Goal: Book appointment/travel/reservation

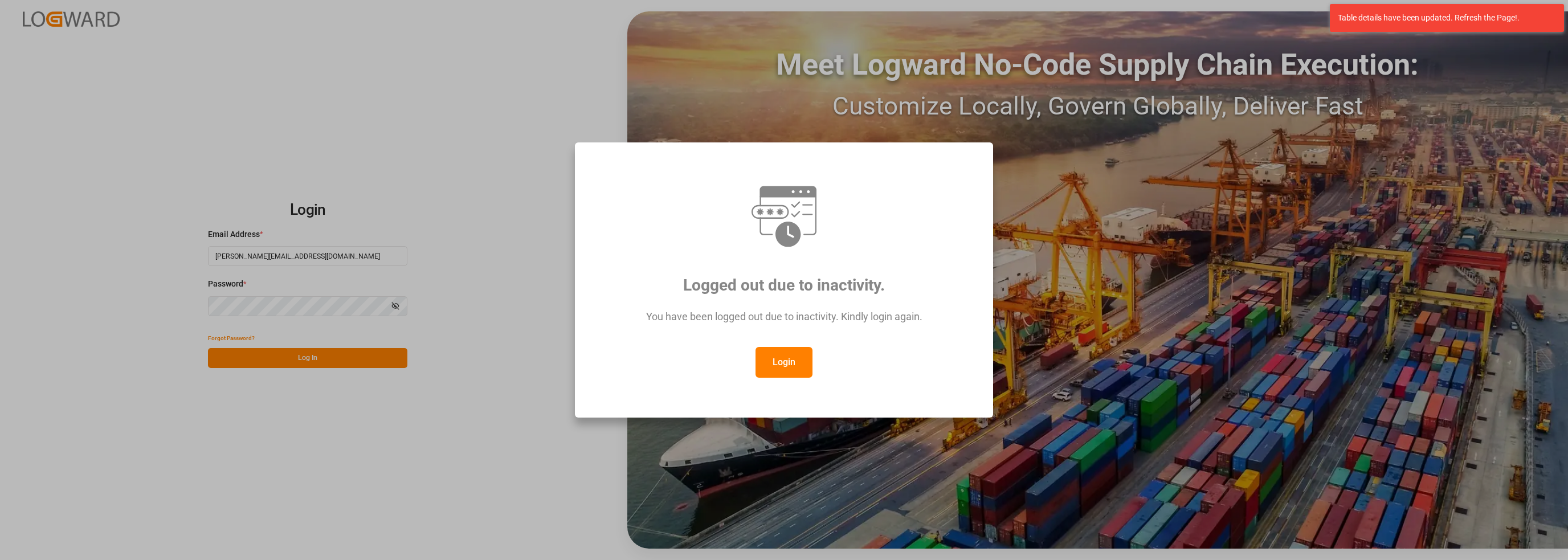
click at [782, 370] on button "Login" at bounding box center [784, 362] width 57 height 31
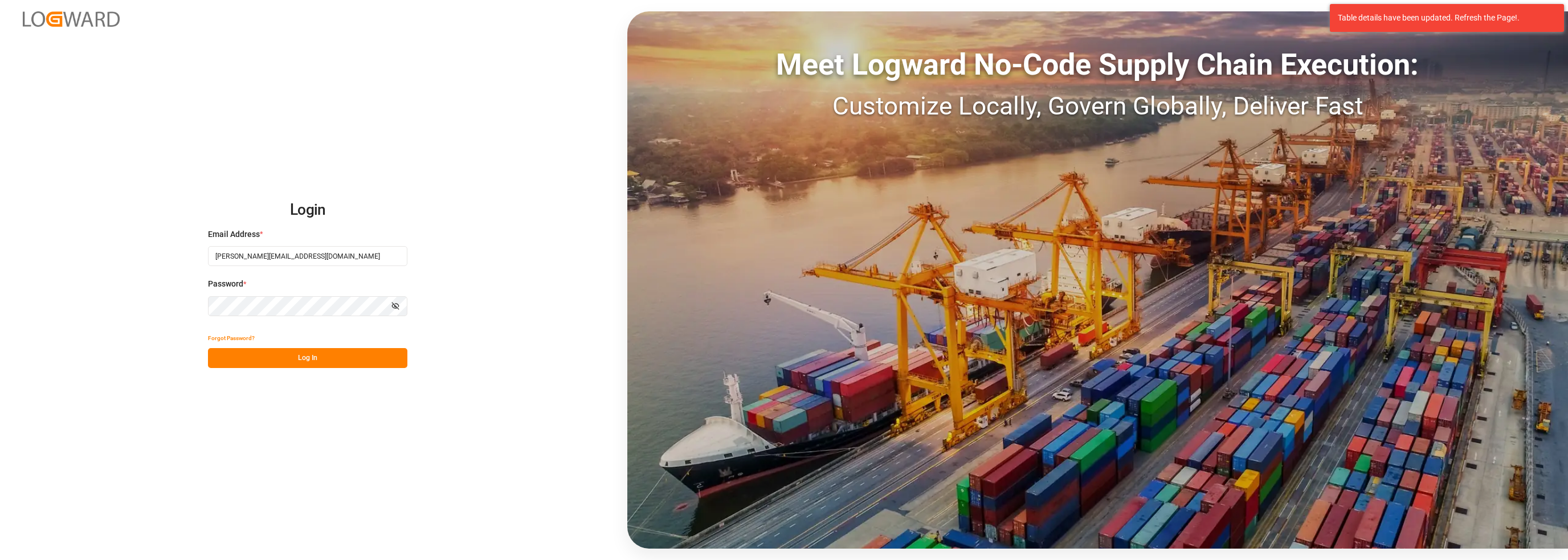
click at [297, 362] on button "Log In" at bounding box center [307, 358] width 200 height 20
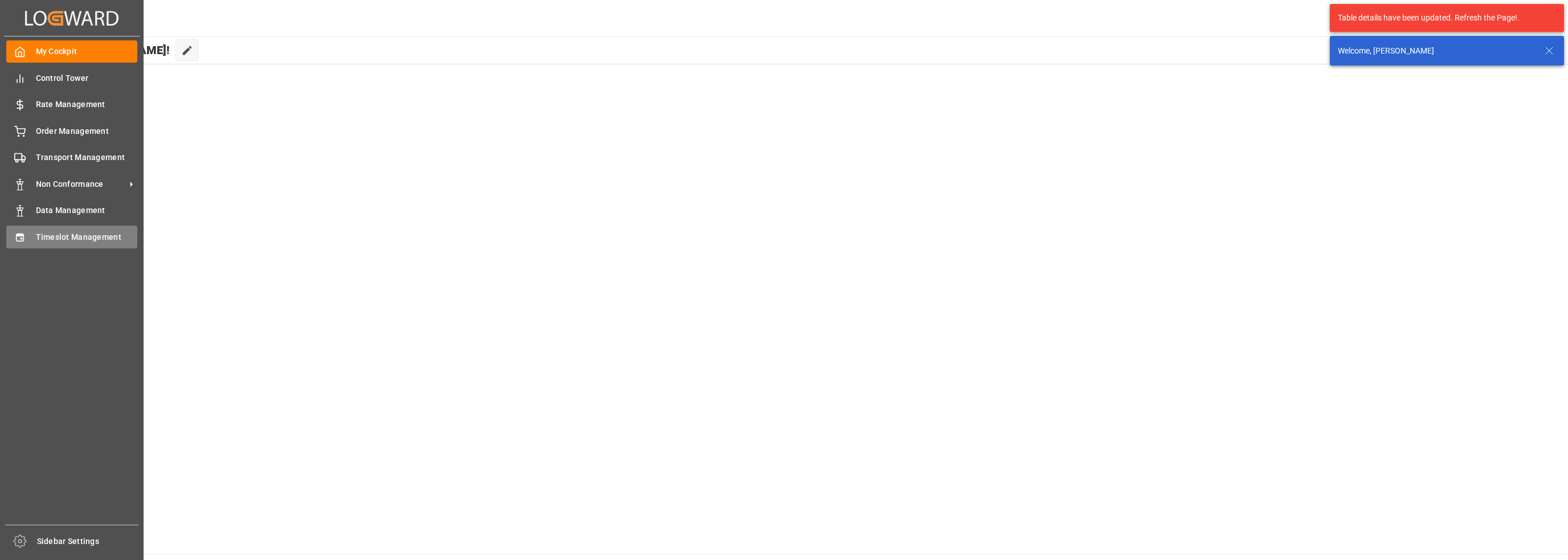
click at [34, 229] on div "Timeslot Management Timeslot Management" at bounding box center [72, 236] width 131 height 22
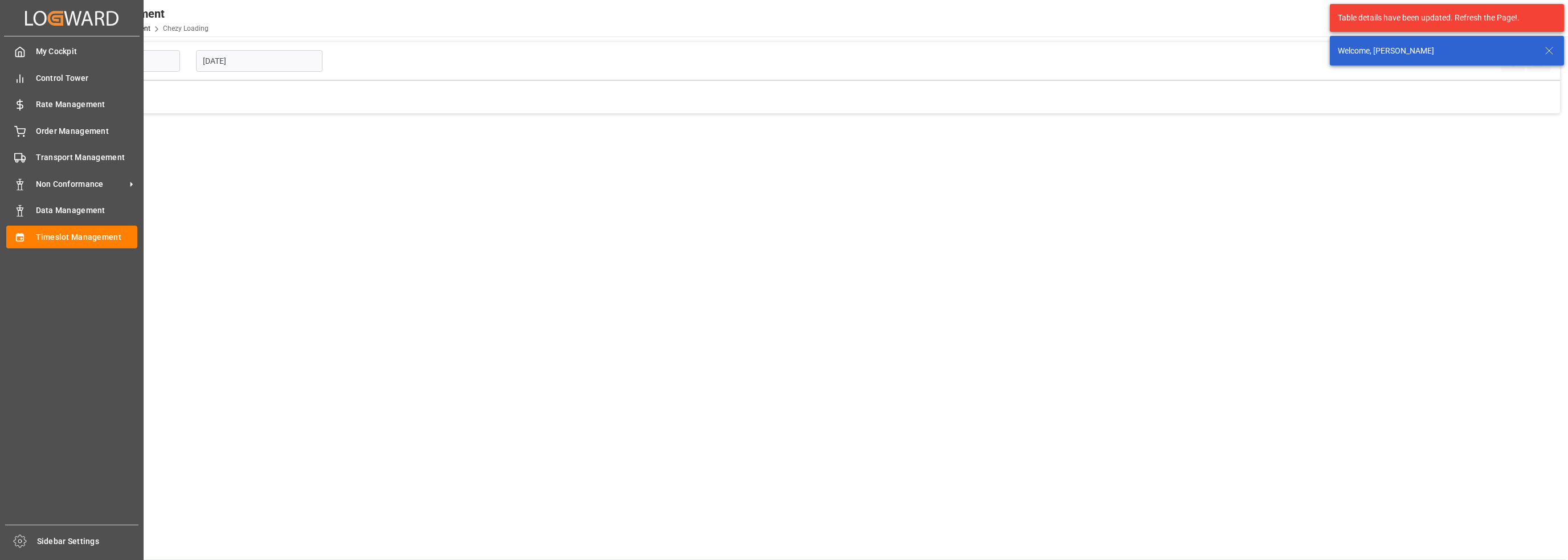
type input "Chezy Loading"
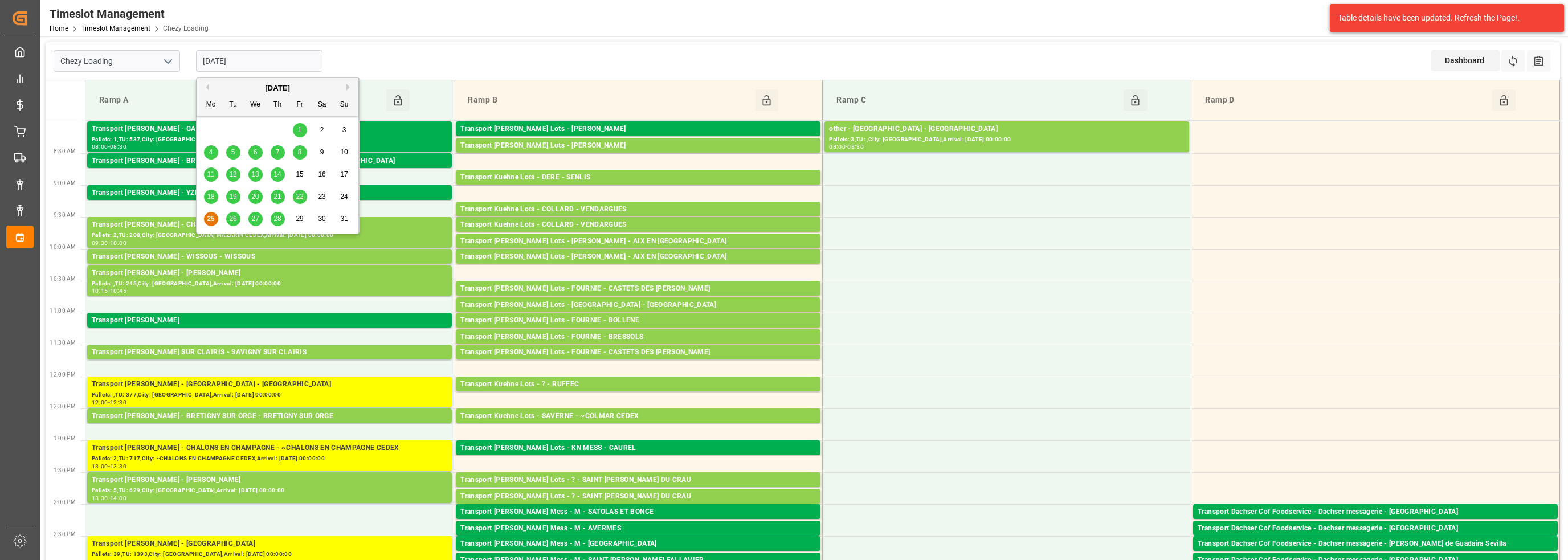
click at [254, 68] on input "[DATE]" at bounding box center [259, 61] width 127 height 22
click at [233, 216] on span "26" at bounding box center [233, 219] width 7 height 8
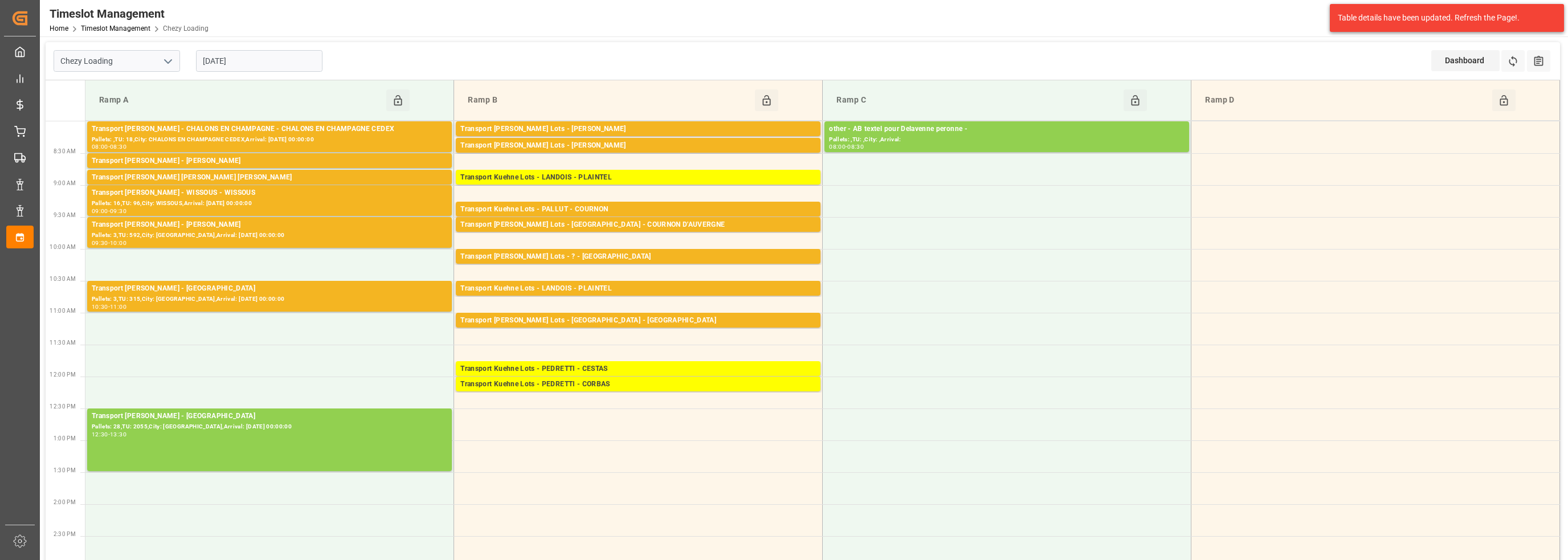
click at [231, 61] on input "[DATE]" at bounding box center [259, 61] width 127 height 22
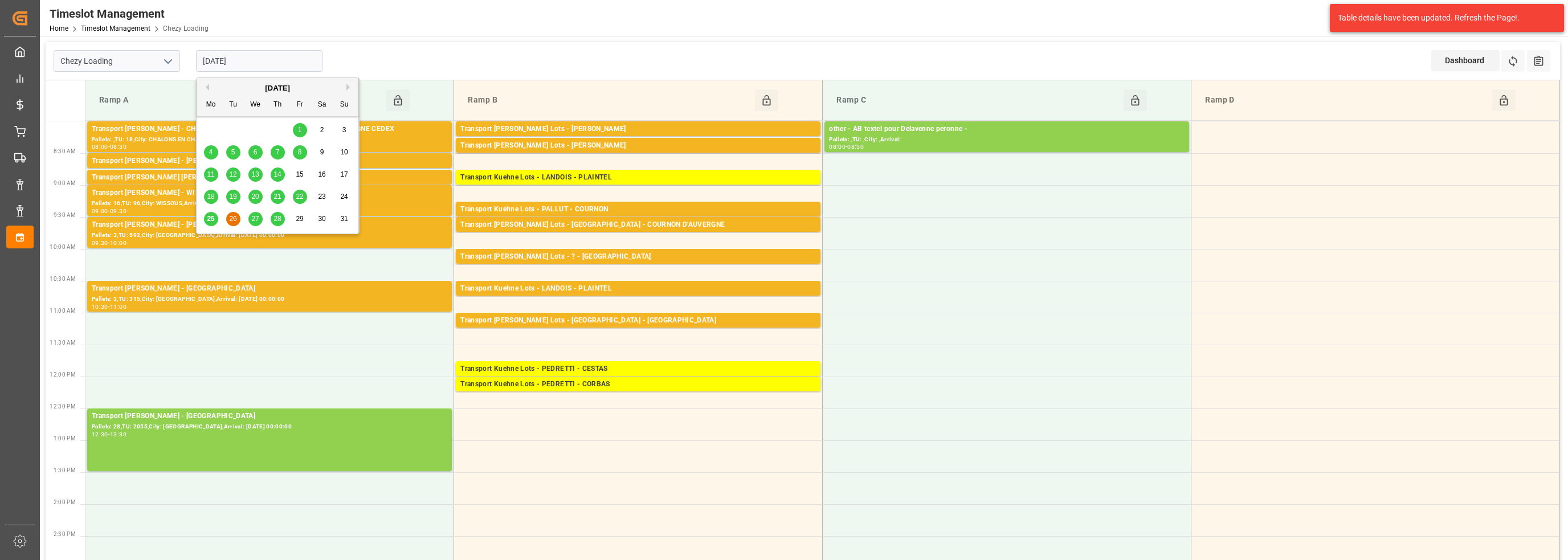
click at [210, 218] on span "25" at bounding box center [210, 219] width 7 height 8
type input "[DATE]"
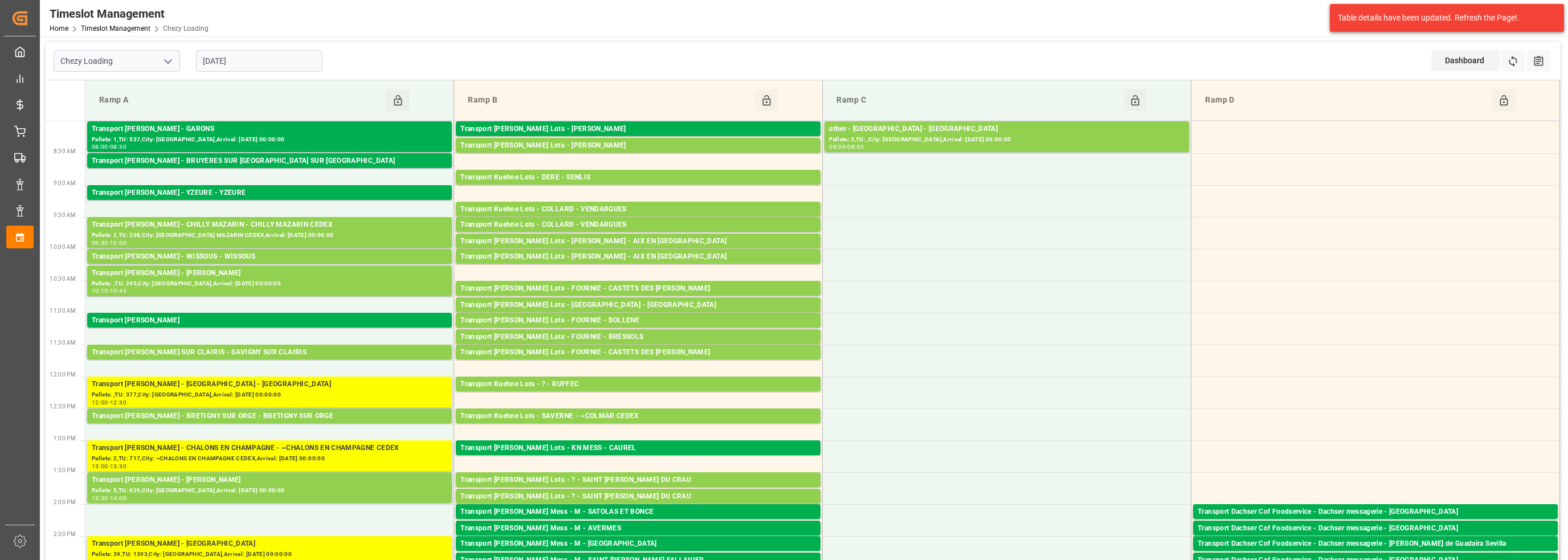
click at [167, 59] on icon "open menu" at bounding box center [168, 61] width 14 height 14
click at [112, 111] on div "Chezy Unloading" at bounding box center [116, 112] width 125 height 26
type input "Chezy Unloading"
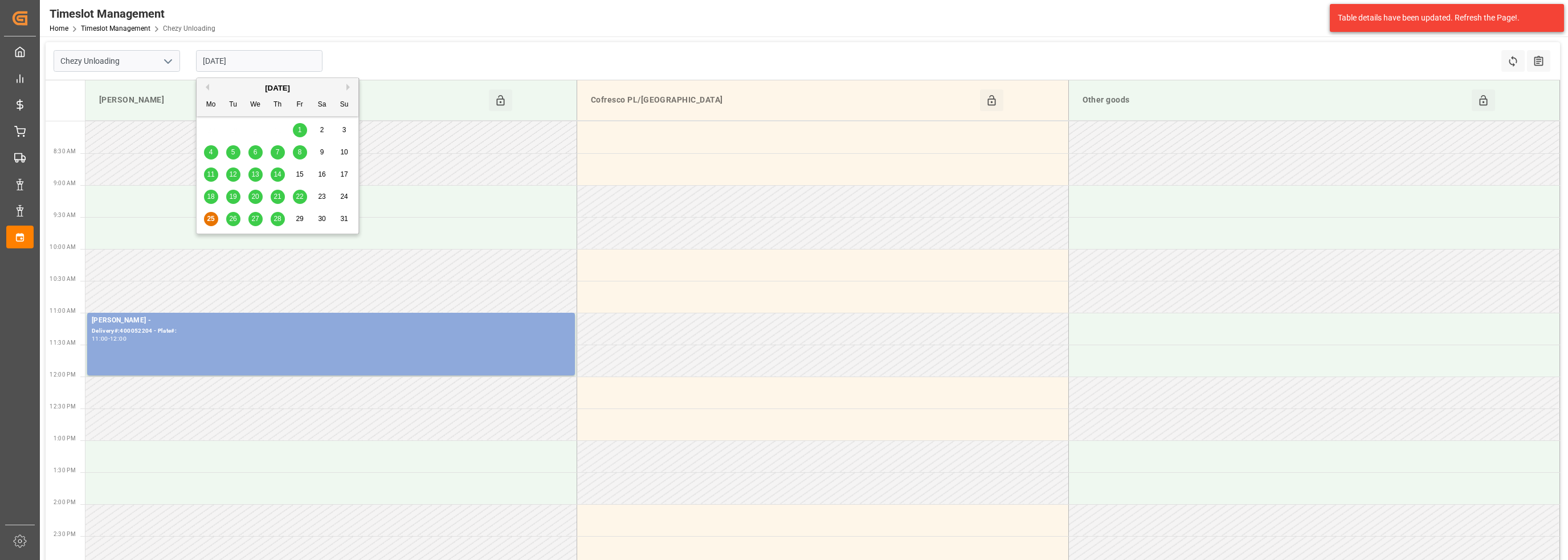
click at [224, 57] on input "[DATE]" at bounding box center [259, 61] width 127 height 22
click at [227, 215] on div "26" at bounding box center [233, 220] width 14 height 14
type input "[DATE]"
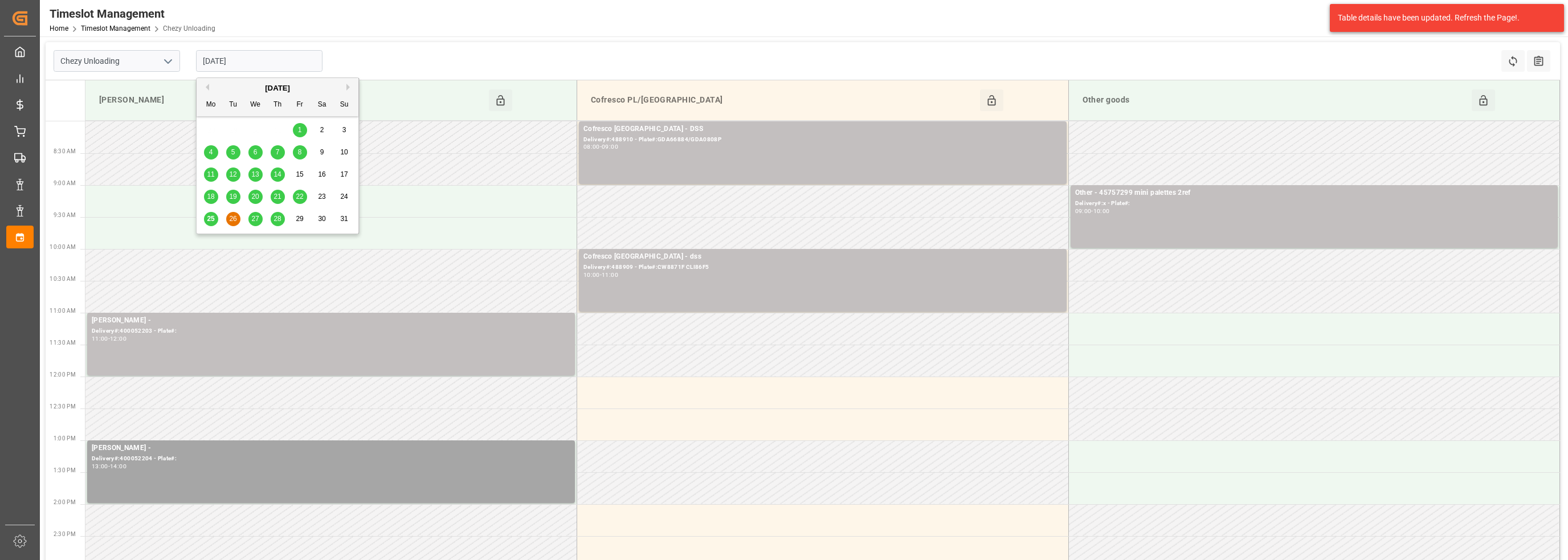
click at [219, 60] on input "[DATE]" at bounding box center [259, 61] width 127 height 22
click at [359, 65] on div "Chezy Unloading [DATE] Refresh Time Slots All Audits" at bounding box center [803, 61] width 1514 height 38
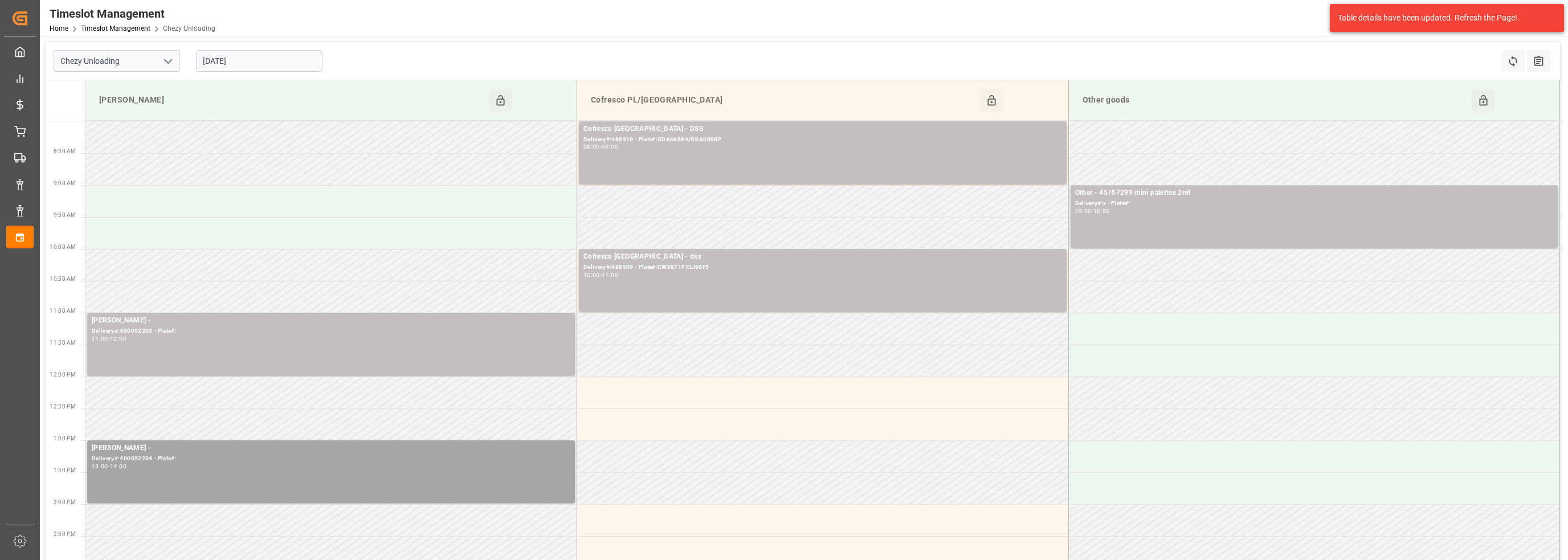
click at [172, 65] on icon "open menu" at bounding box center [168, 61] width 14 height 14
click at [140, 83] on div "Chezy Loading" at bounding box center [116, 86] width 125 height 26
type input "Chezy Loading"
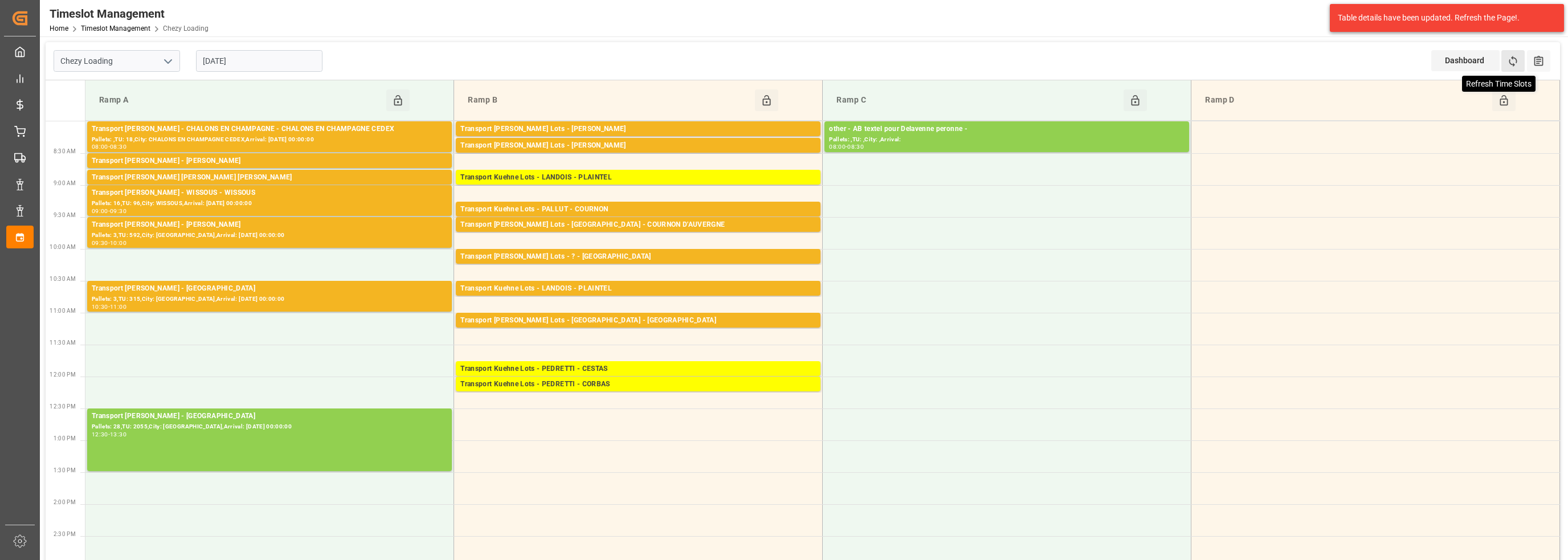
click at [1516, 57] on icon at bounding box center [1513, 61] width 12 height 12
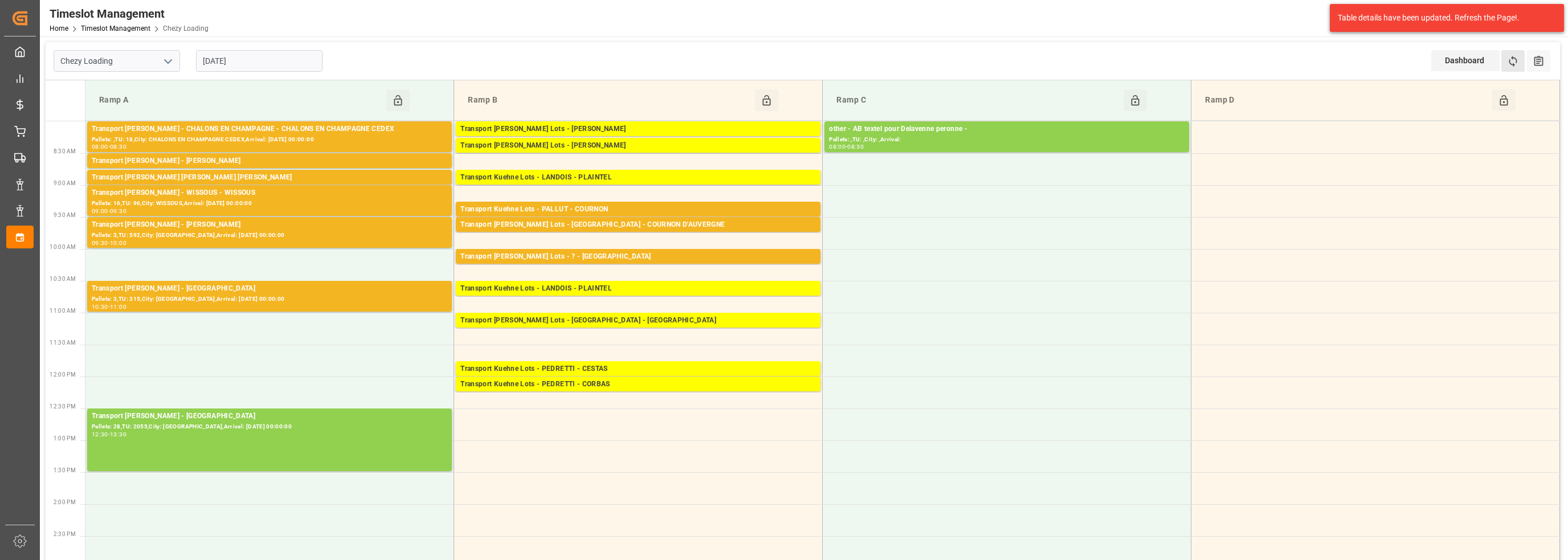
click at [1514, 54] on button "Refresh Time Slots" at bounding box center [1513, 61] width 23 height 22
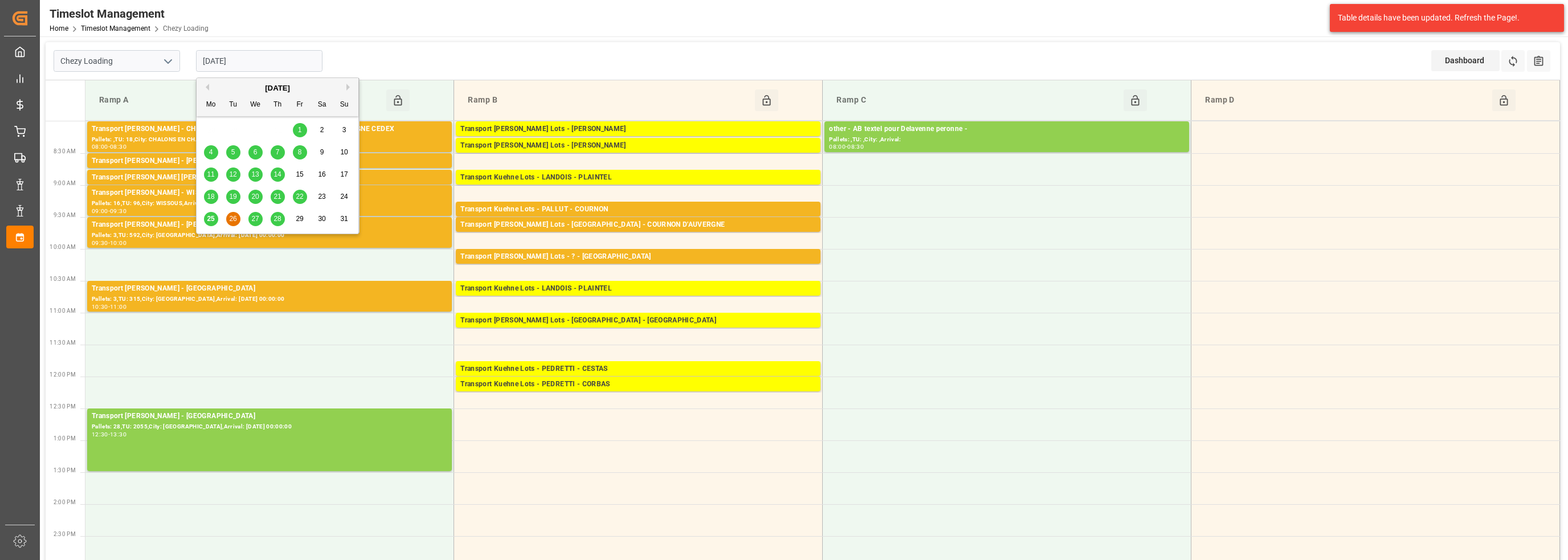
click at [242, 51] on input "[DATE]" at bounding box center [259, 61] width 127 height 22
click at [210, 220] on span "25" at bounding box center [210, 219] width 7 height 8
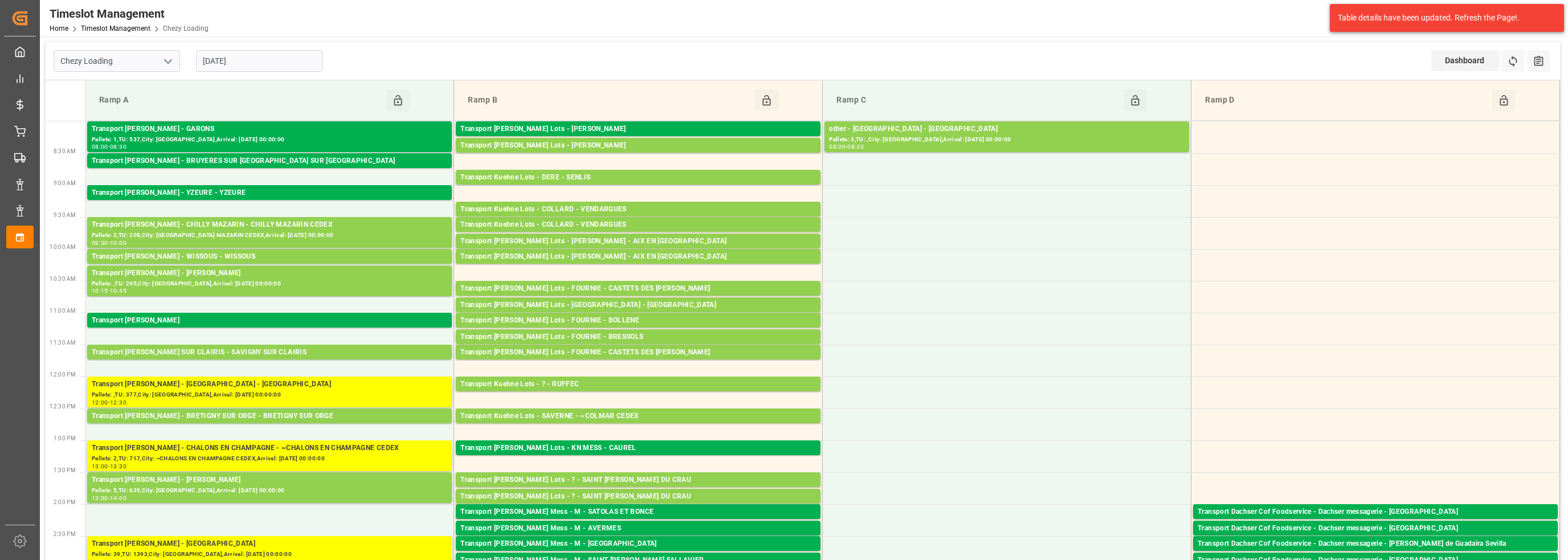
click at [233, 57] on input "[DATE]" at bounding box center [259, 61] width 127 height 22
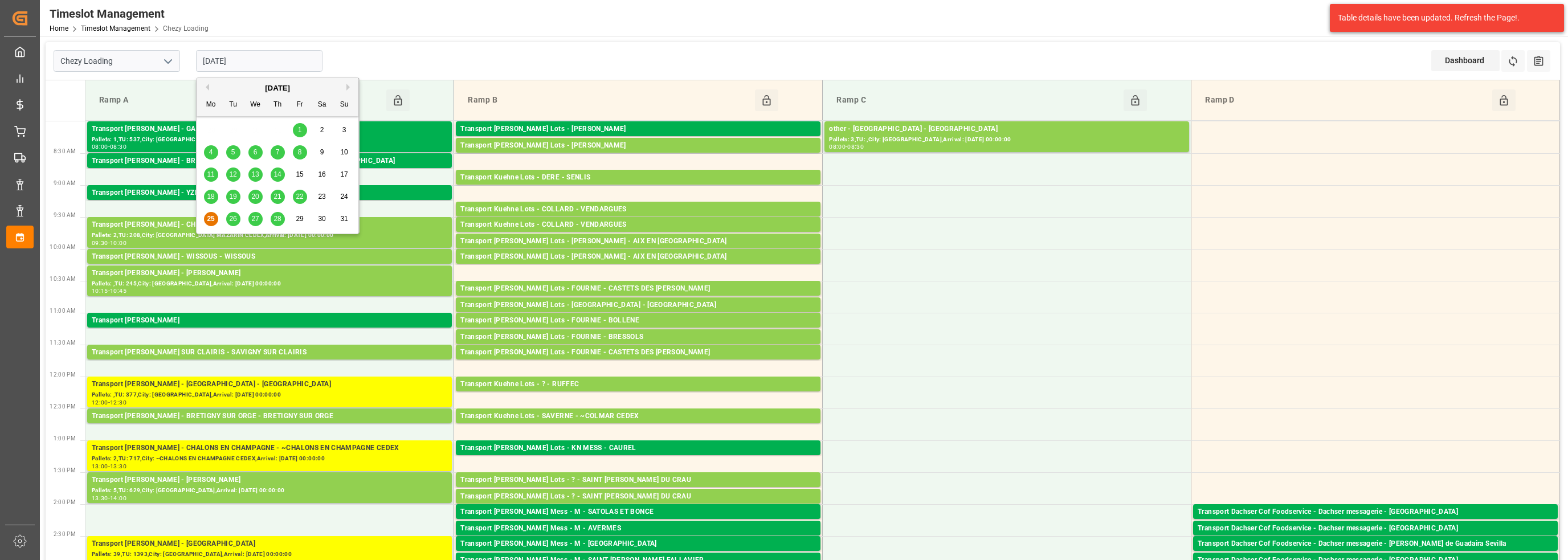
click at [233, 222] on span "26" at bounding box center [233, 219] width 7 height 8
type input "[DATE]"
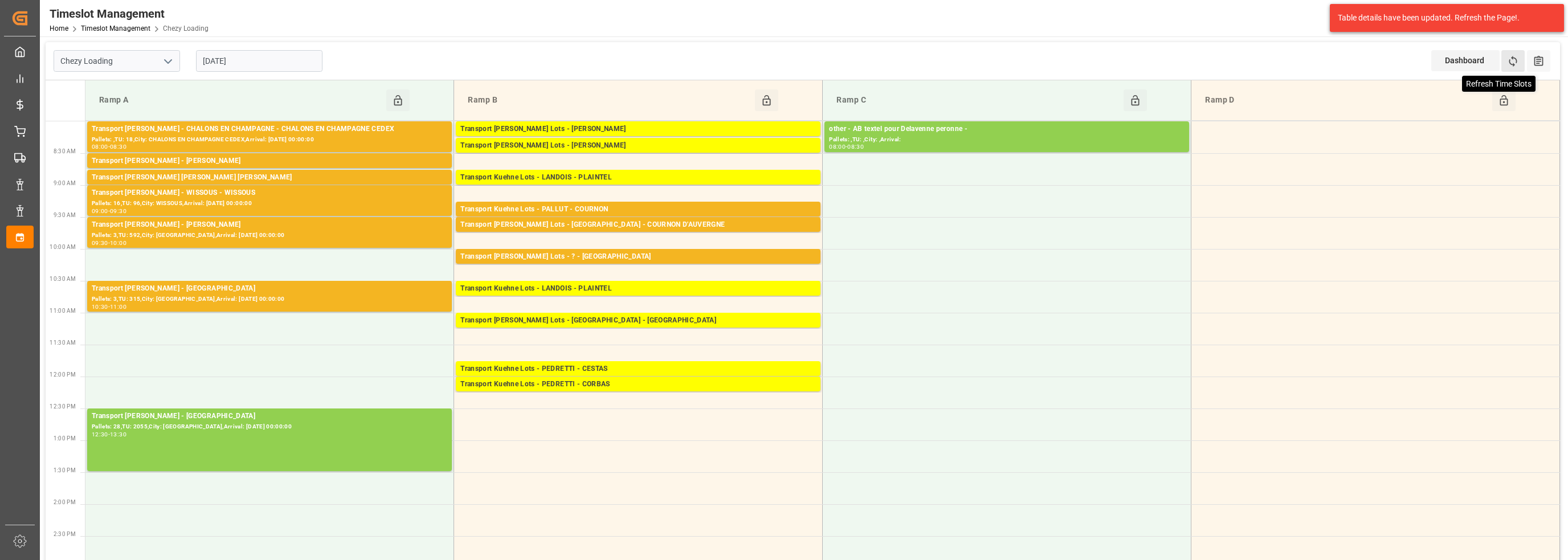
click at [1513, 66] on icon at bounding box center [1513, 60] width 8 height 11
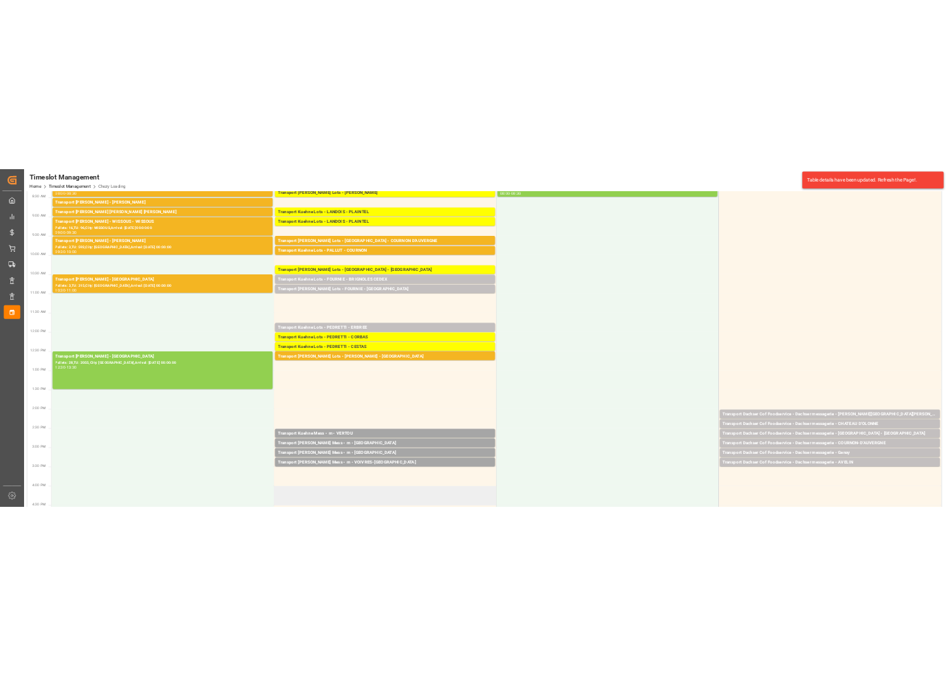
scroll to position [69, 0]
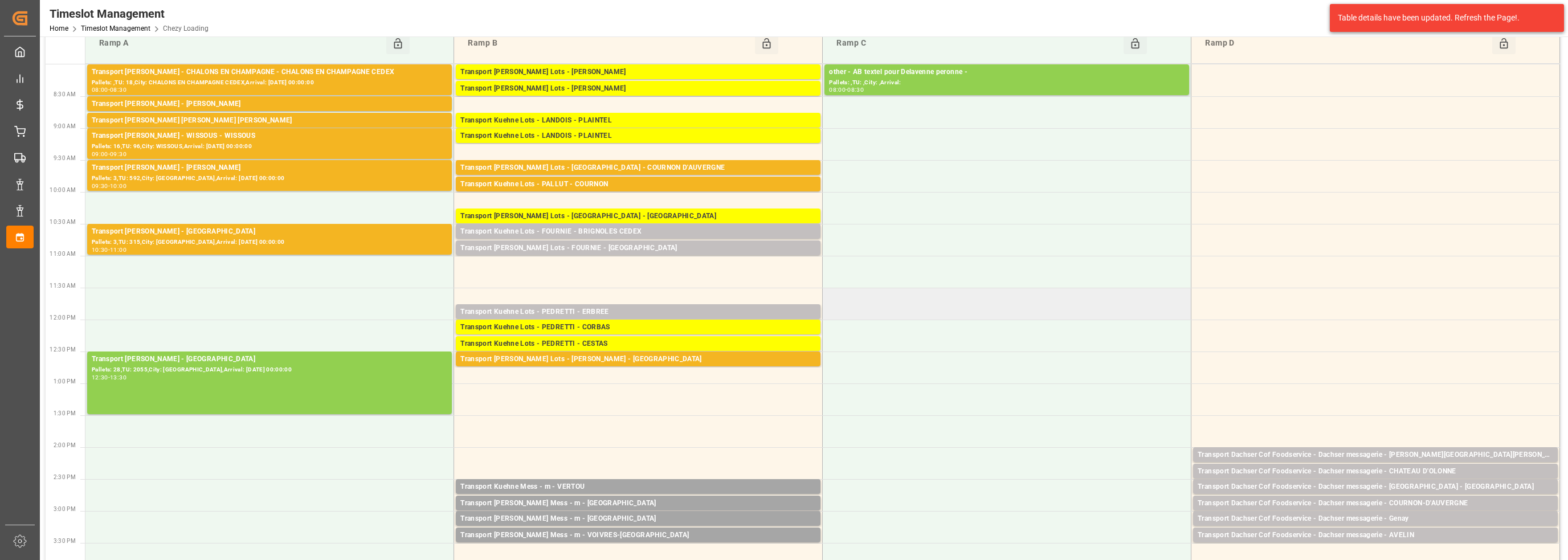
click at [1025, 302] on td at bounding box center [1006, 303] width 369 height 32
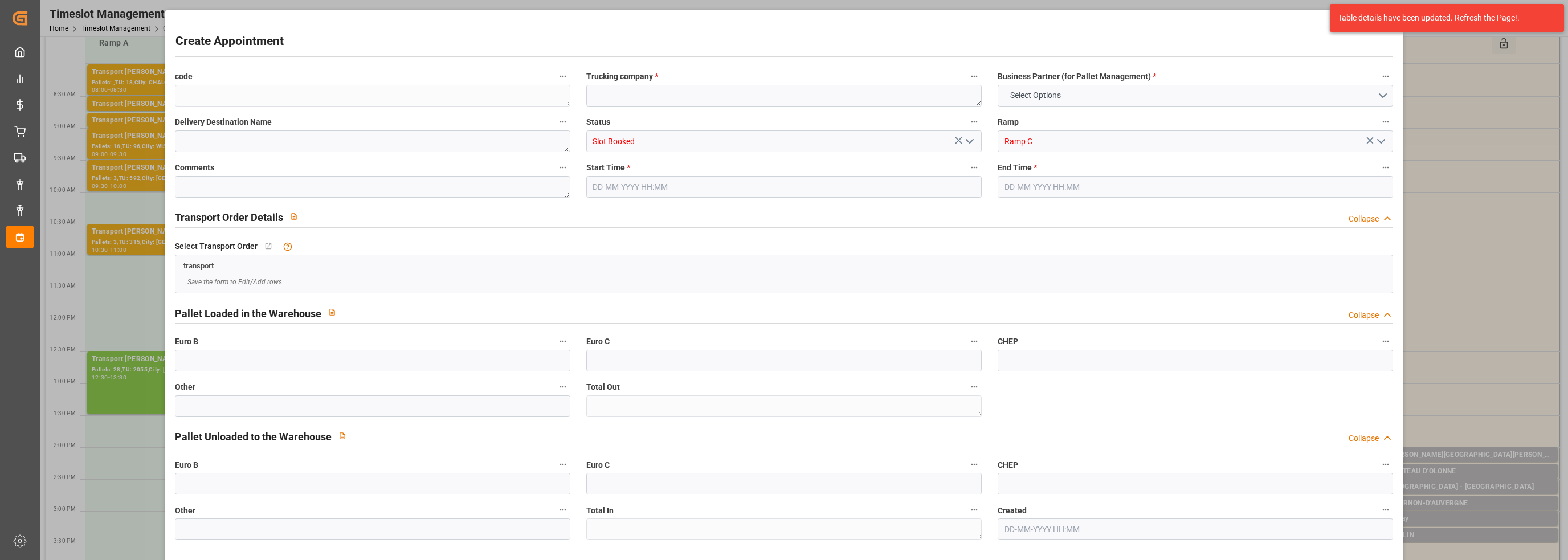
type input "0"
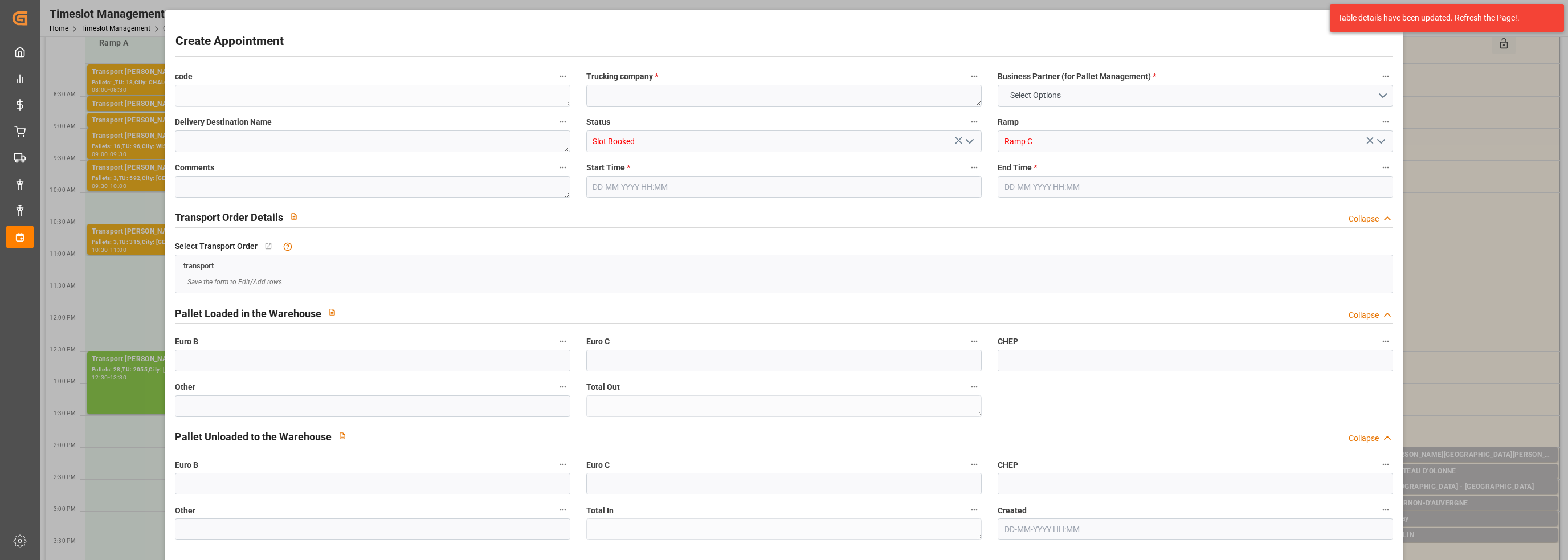
type input "0"
type input "[DATE] 11:30"
type input "[DATE] 12:00"
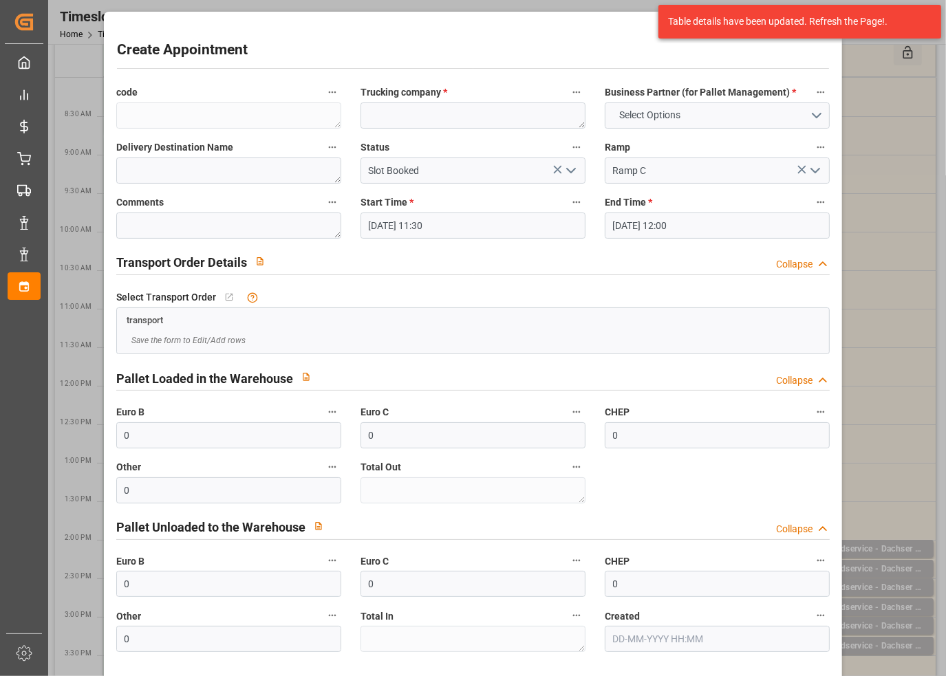
click at [894, 69] on div "Create Appointment code Trucking company * Business Partner (for Pallet Managem…" at bounding box center [473, 338] width 946 height 676
